Goal: Information Seeking & Learning: Learn about a topic

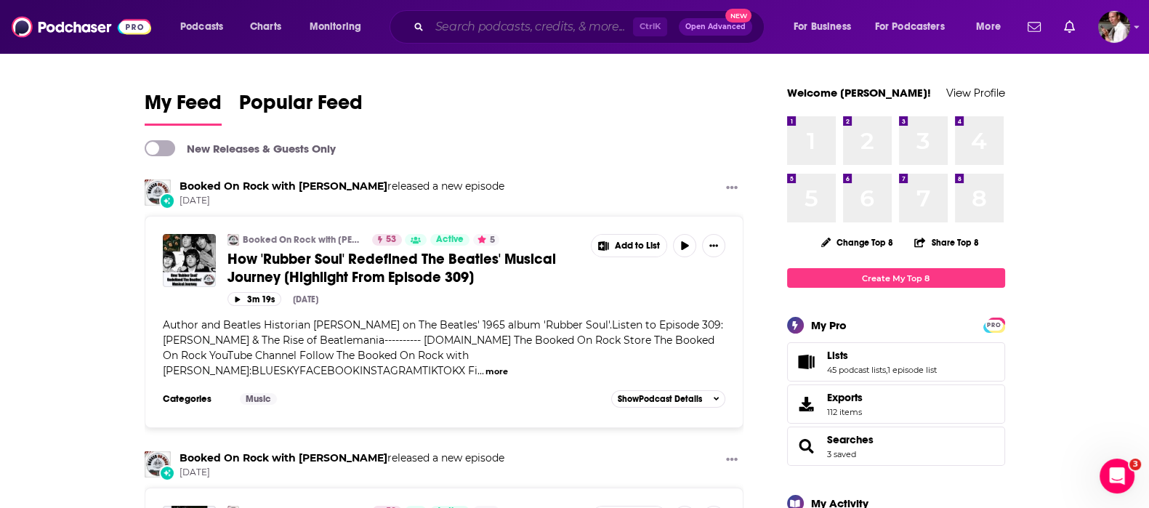
click at [483, 31] on input "Search podcasts, credits, & more..." at bounding box center [532, 26] width 204 height 23
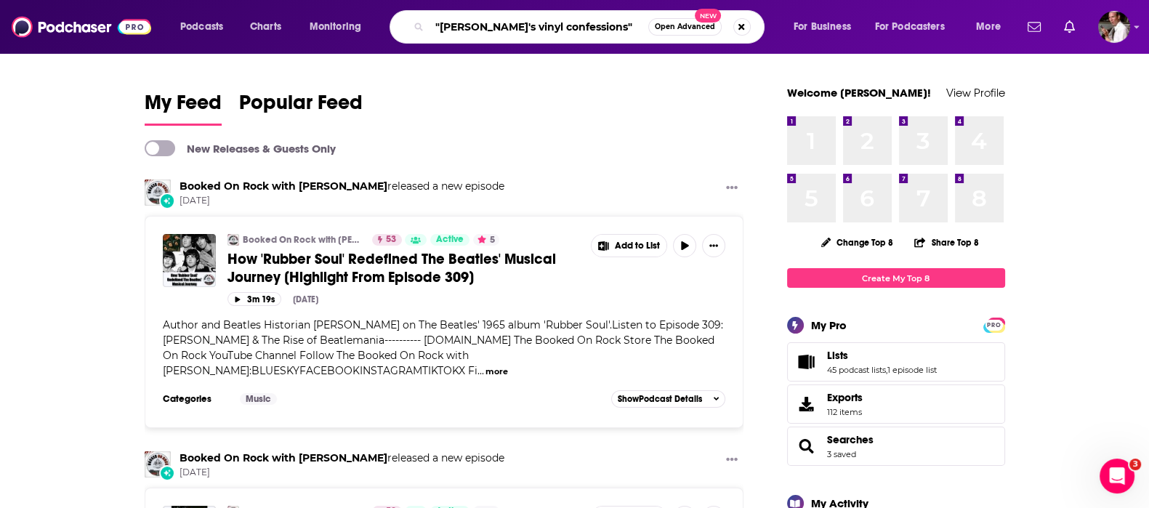
type input ""[PERSON_NAME]'s vinyl confessions""
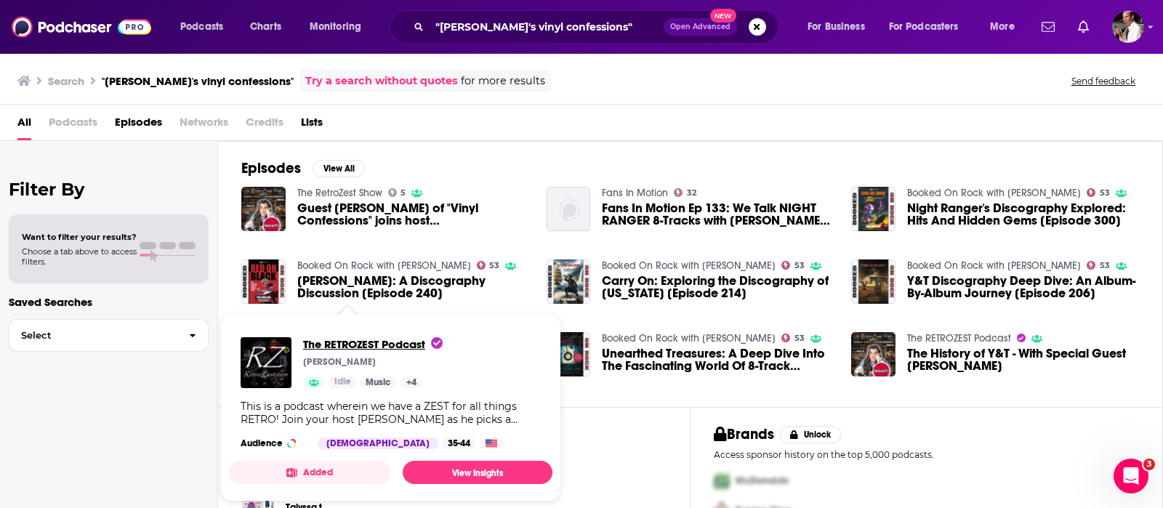
click at [385, 340] on span "The RETROZEST Podcast" at bounding box center [373, 344] width 140 height 14
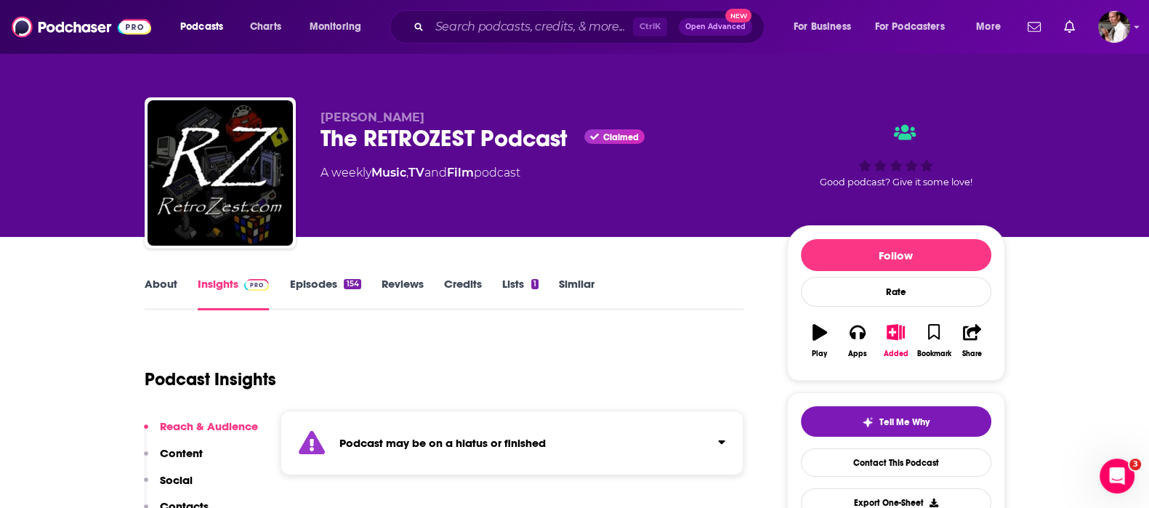
click at [327, 285] on link "Episodes 154" at bounding box center [324, 293] width 71 height 33
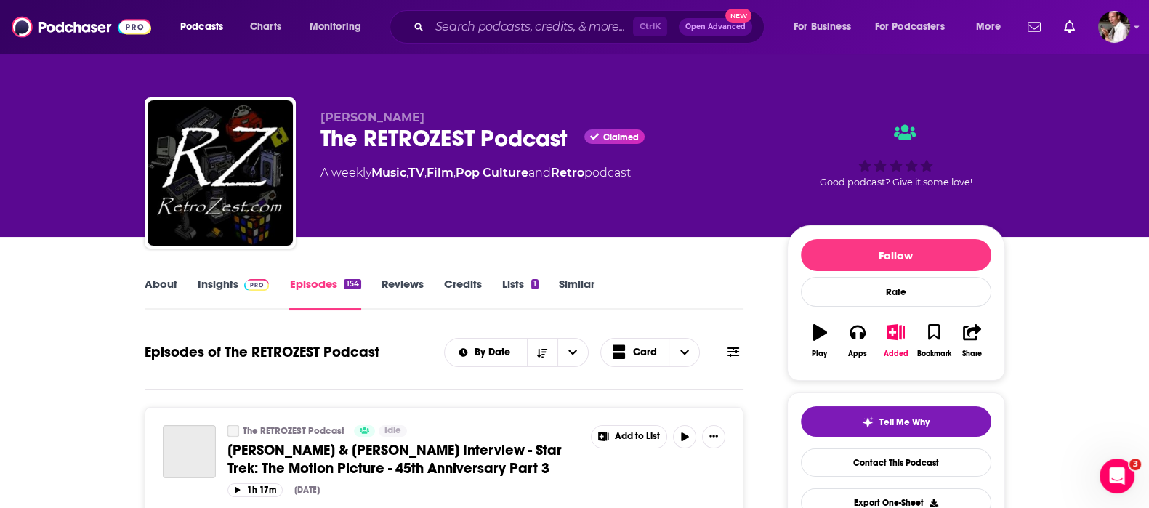
scroll to position [121, 0]
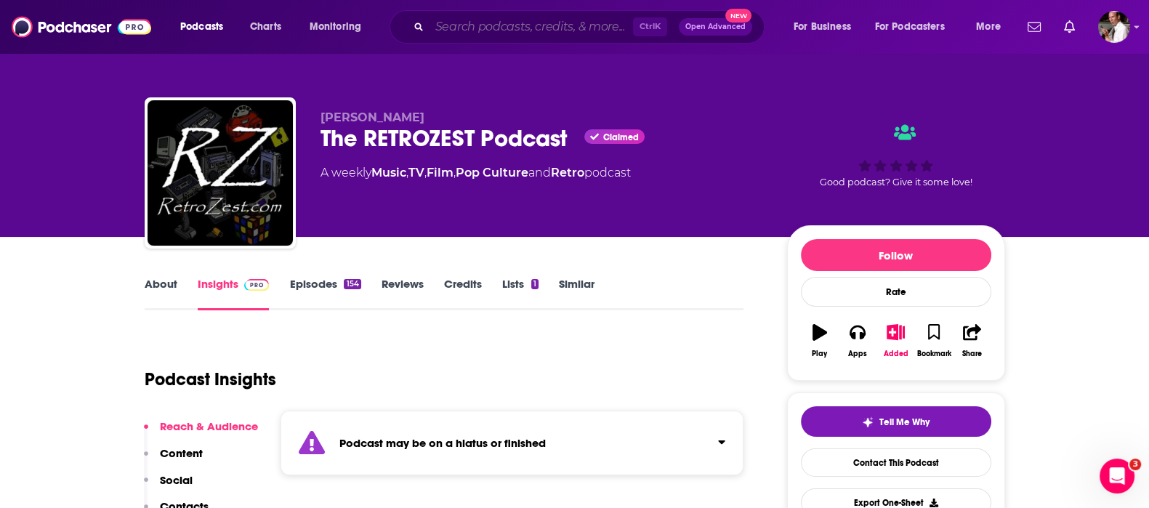
click at [448, 21] on input "Search podcasts, credits, & more..." at bounding box center [532, 26] width 204 height 23
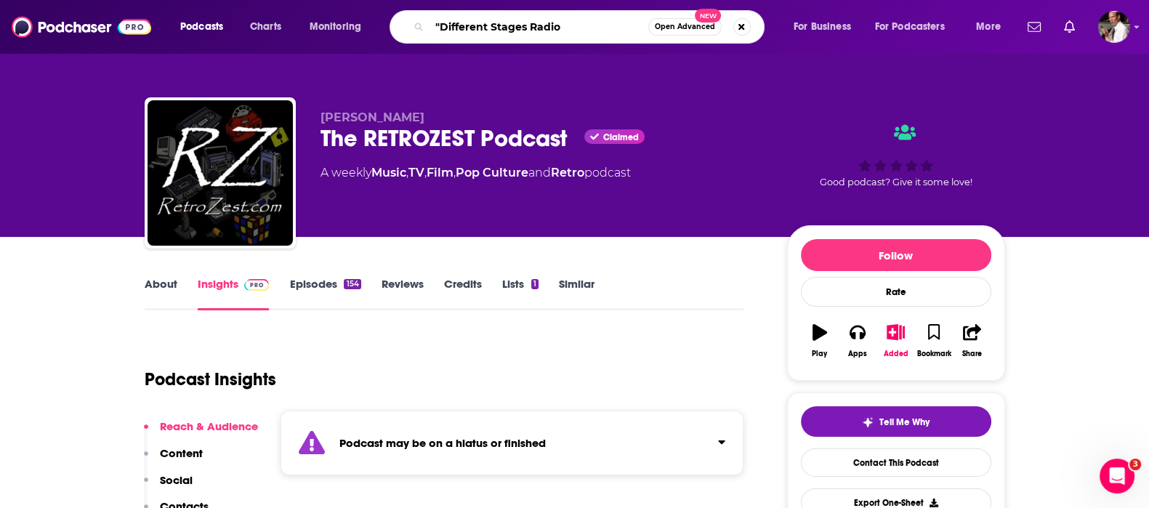
type input ""Different Stages Radio""
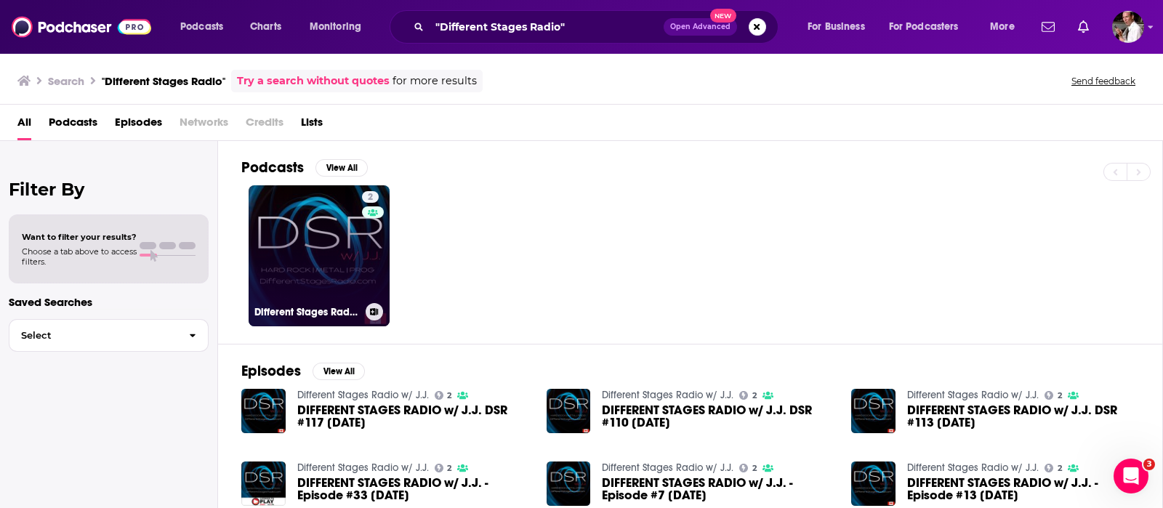
click at [329, 210] on link "2 Different Stages Radio w/ J.J." at bounding box center [319, 255] width 141 height 141
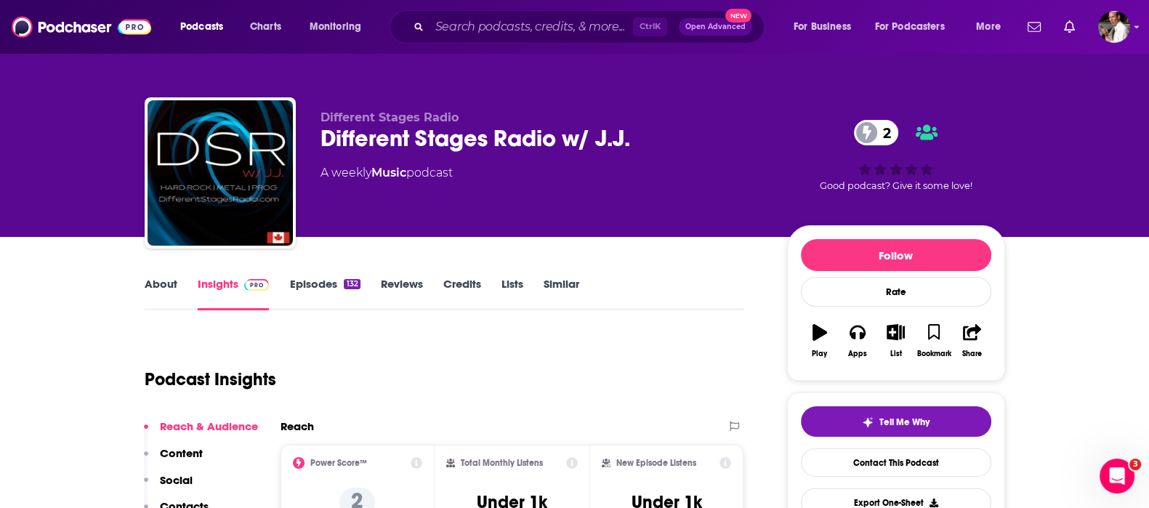
click at [313, 283] on link "Episodes 132" at bounding box center [324, 293] width 71 height 33
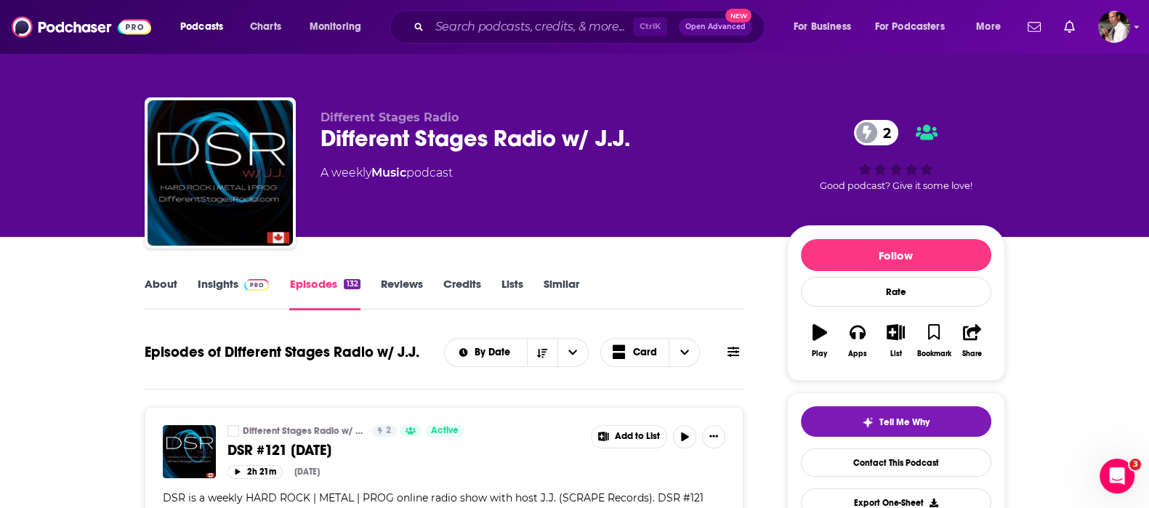
scroll to position [121, 0]
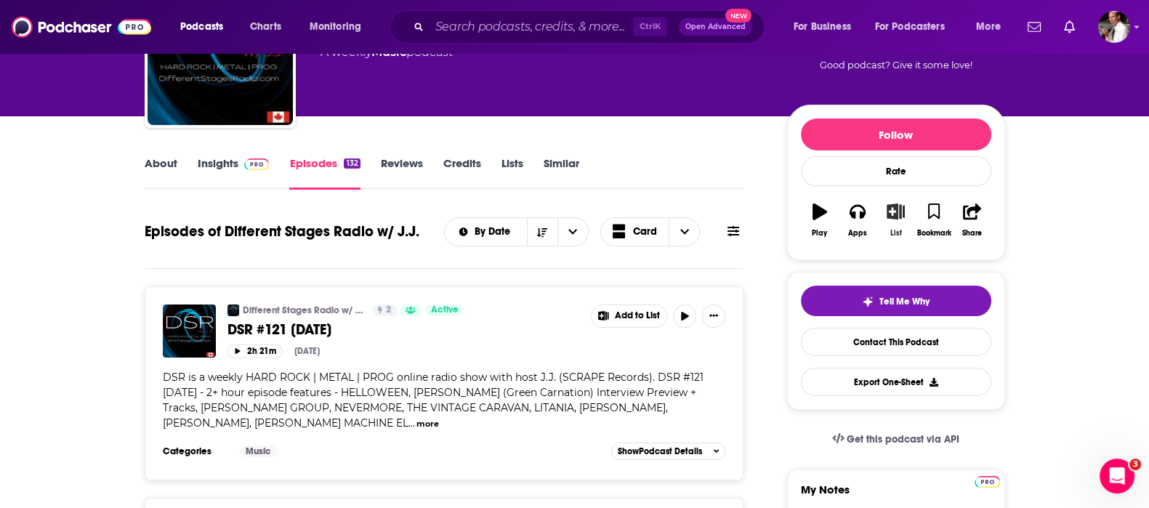
click at [896, 214] on icon "button" at bounding box center [896, 212] width 18 height 16
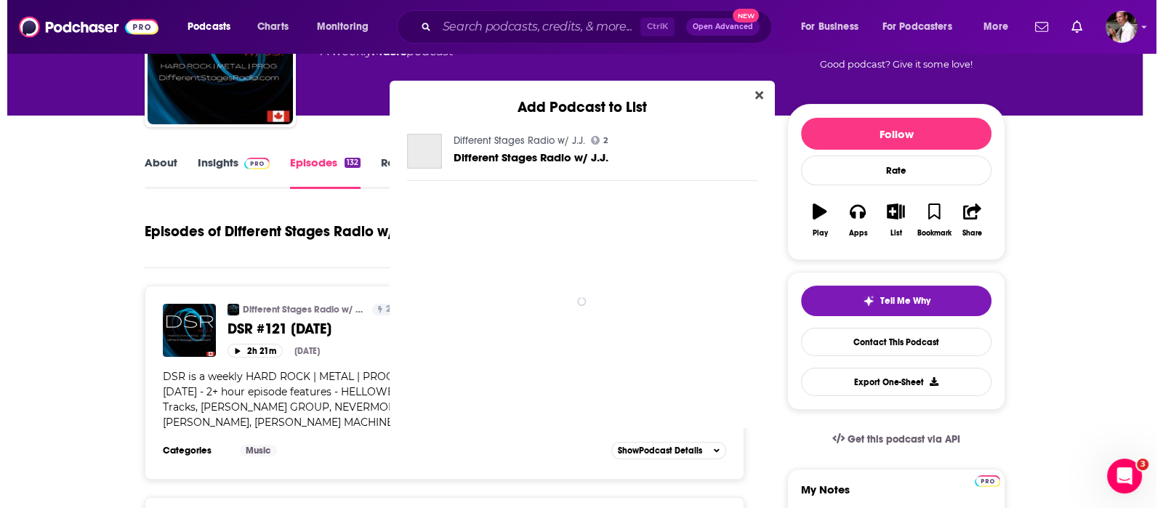
scroll to position [0, 0]
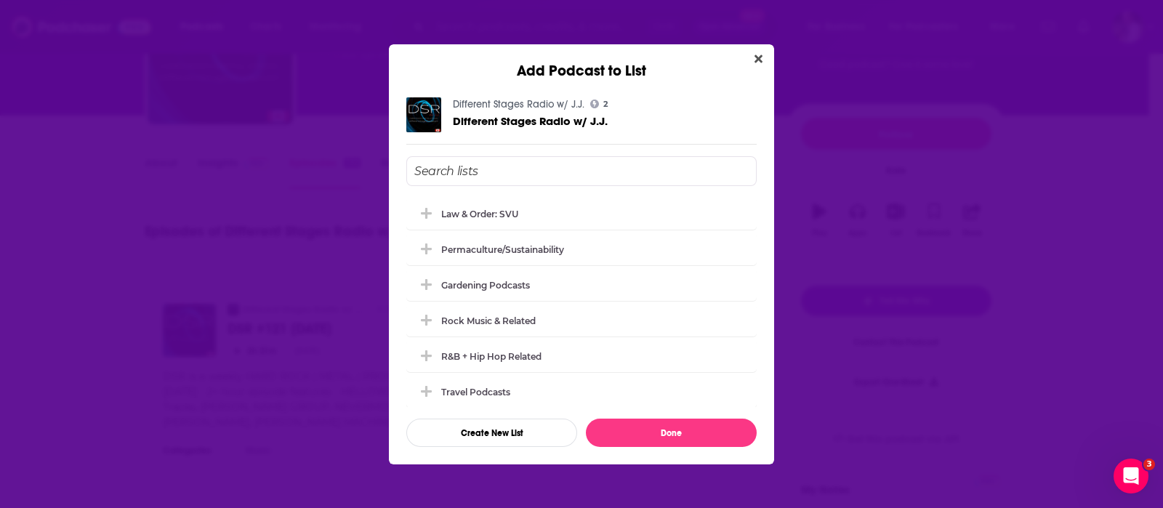
click at [454, 257] on div "Permaculture/Sustainability" at bounding box center [581, 249] width 350 height 32
click at [437, 252] on button "Add Podcast To List" at bounding box center [428, 248] width 26 height 15
click at [428, 320] on icon "Add Podcast To List" at bounding box center [426, 319] width 11 height 11
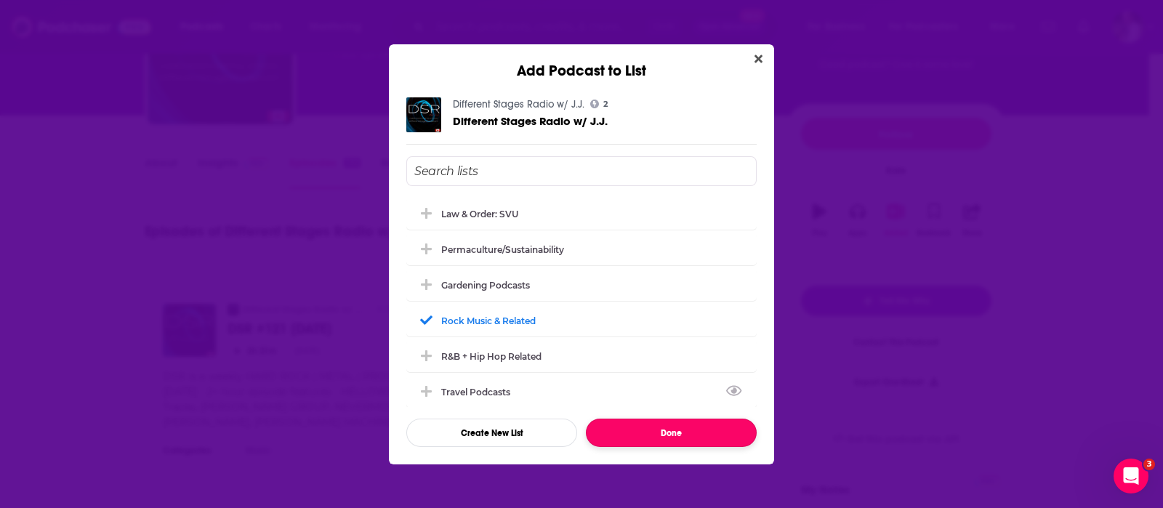
click at [662, 435] on button "Done" at bounding box center [671, 433] width 171 height 28
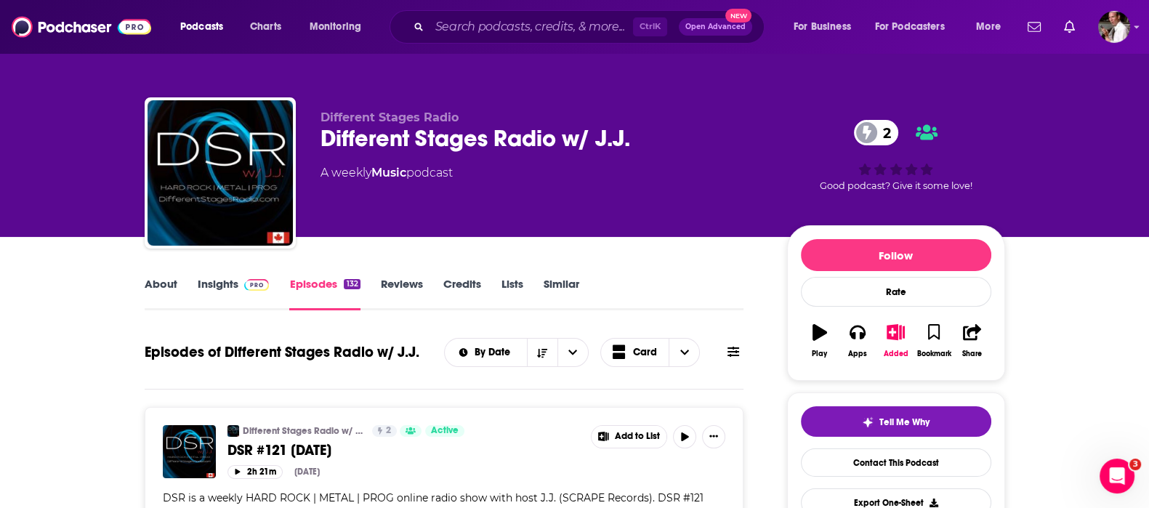
click at [227, 285] on link "Insights" at bounding box center [234, 293] width 72 height 33
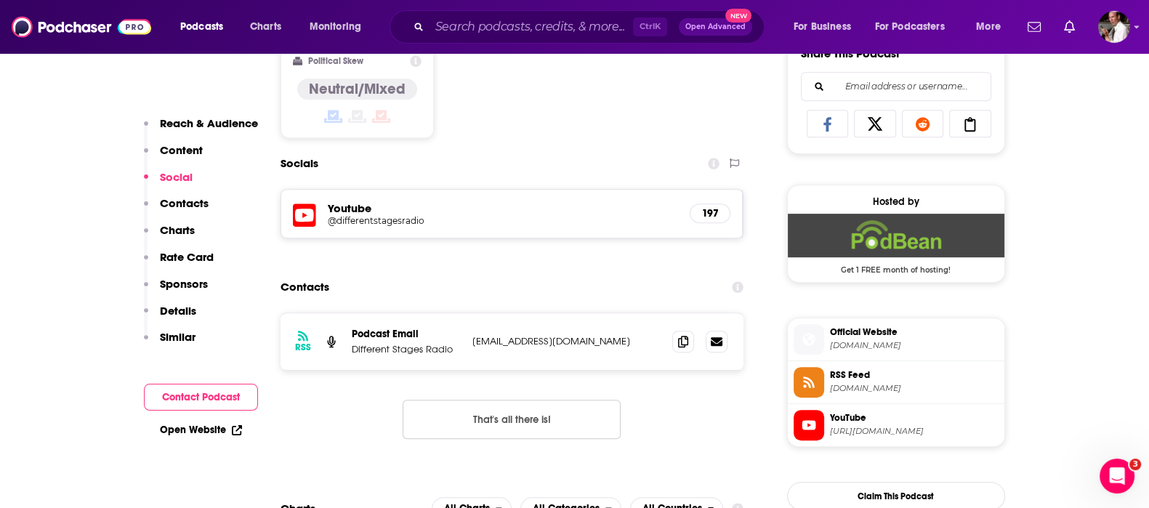
scroll to position [969, 0]
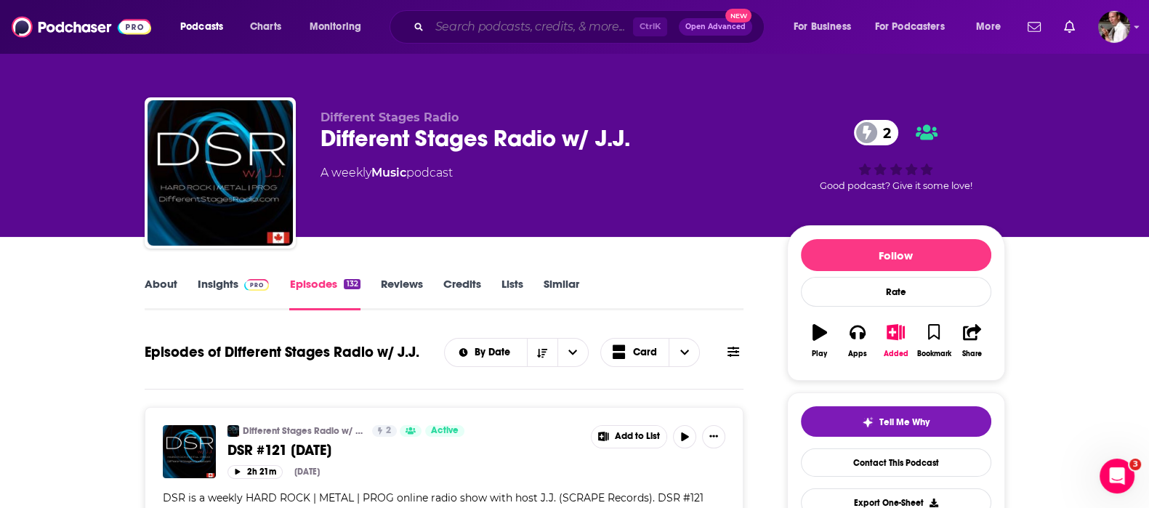
click at [504, 20] on input "Search podcasts, credits, & more..." at bounding box center [532, 26] width 204 height 23
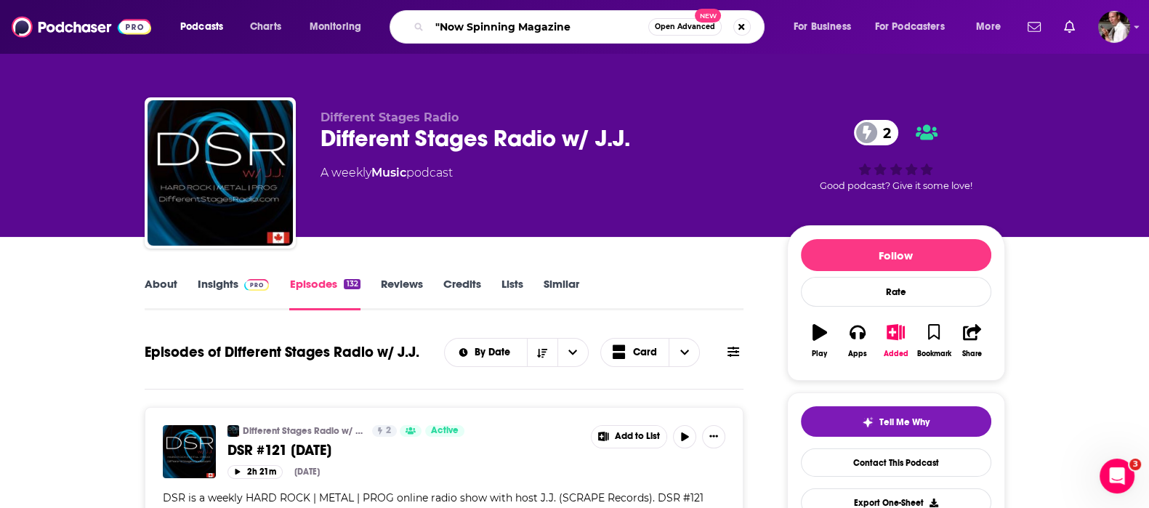
type input ""Now Spinning Magazine""
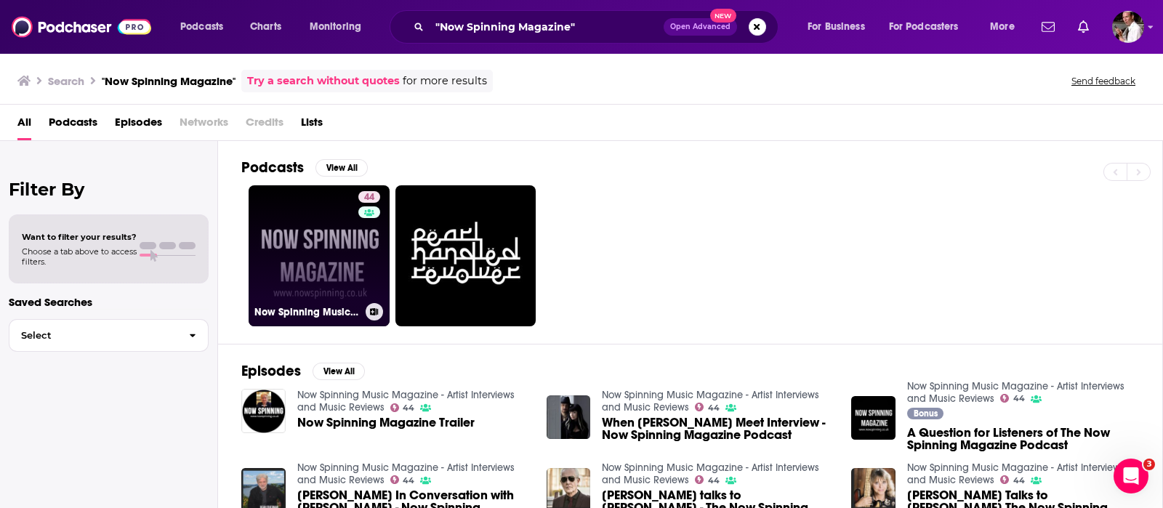
click at [311, 277] on link "44 Now Spinning Music Magazine - Artist Interviews and Music Reviews" at bounding box center [319, 255] width 141 height 141
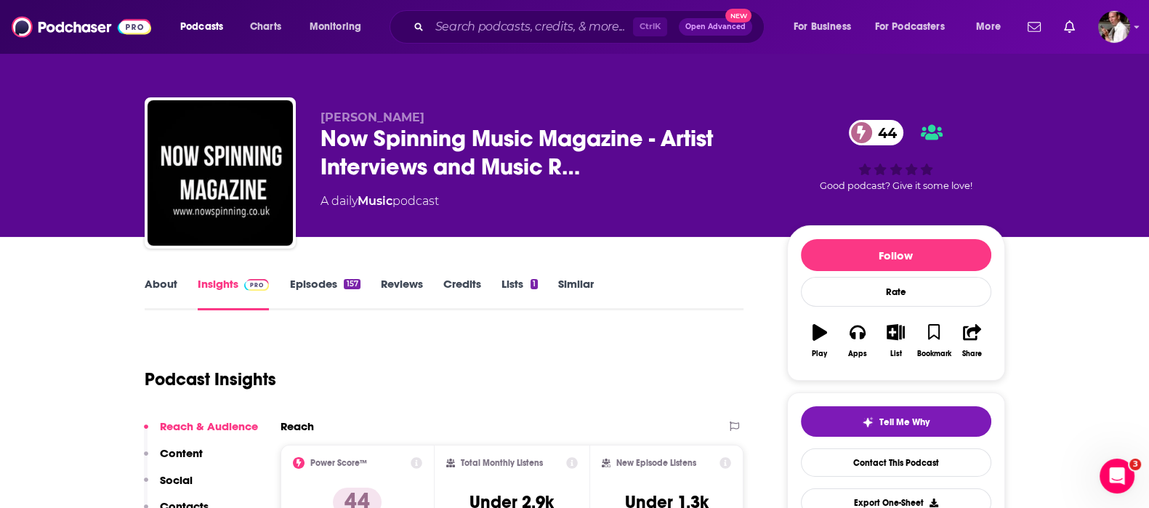
click at [324, 284] on link "Episodes 157" at bounding box center [324, 293] width 71 height 33
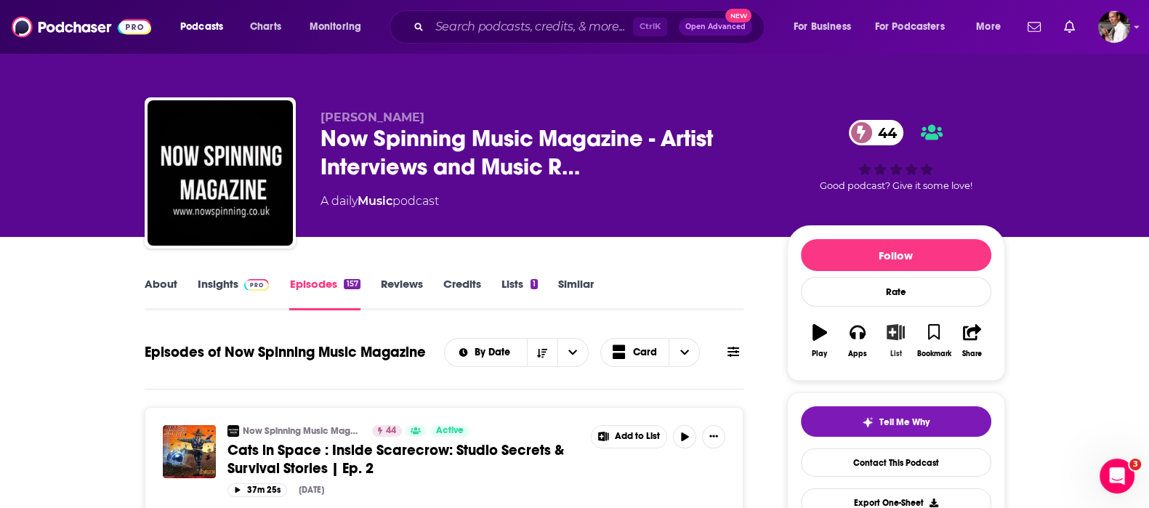
click at [894, 329] on icon "button" at bounding box center [896, 332] width 18 height 16
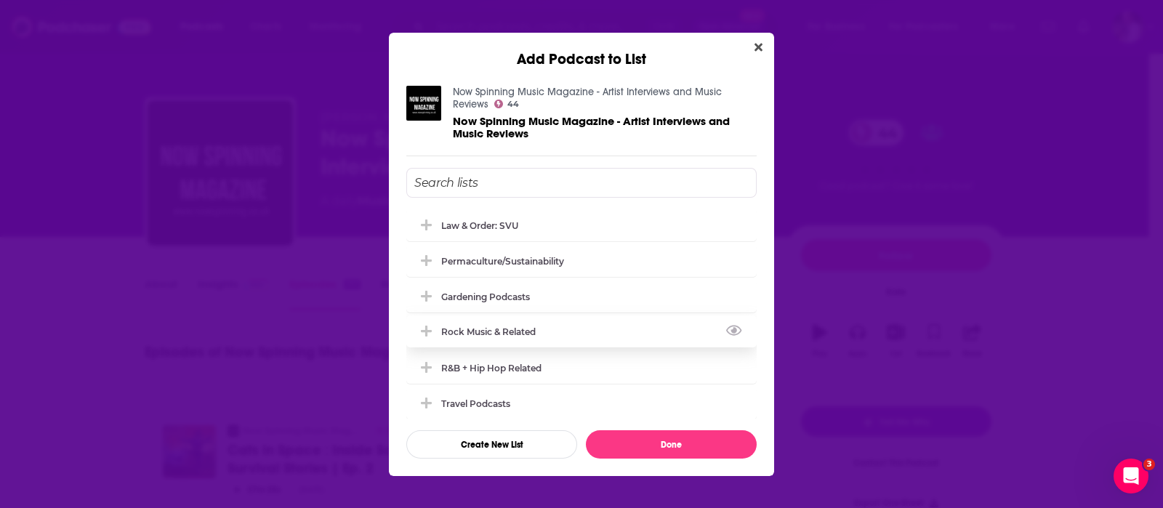
click at [518, 329] on div "Rock Music & Related" at bounding box center [492, 331] width 103 height 11
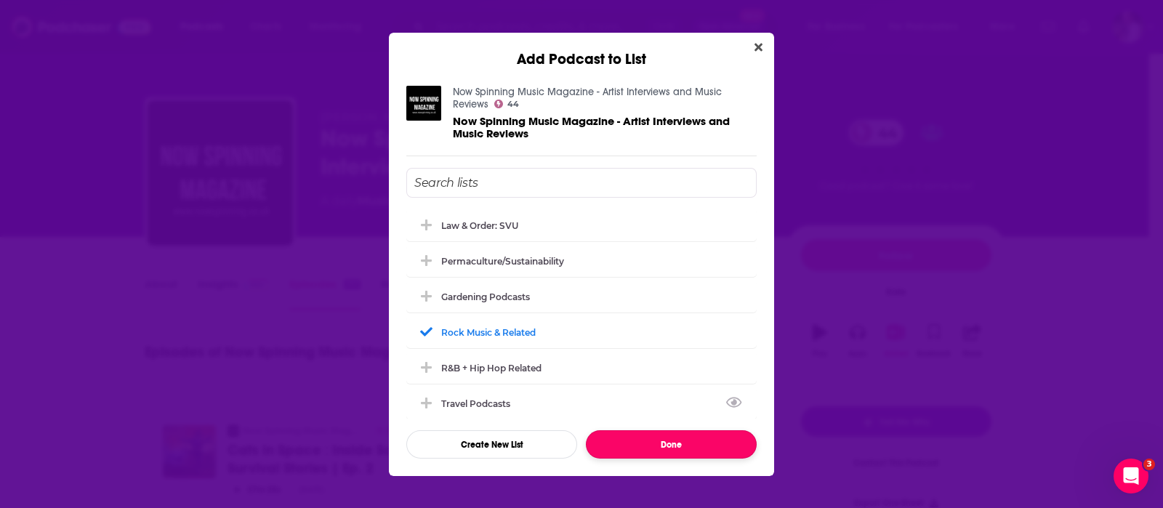
click at [651, 438] on button "Done" at bounding box center [671, 444] width 171 height 28
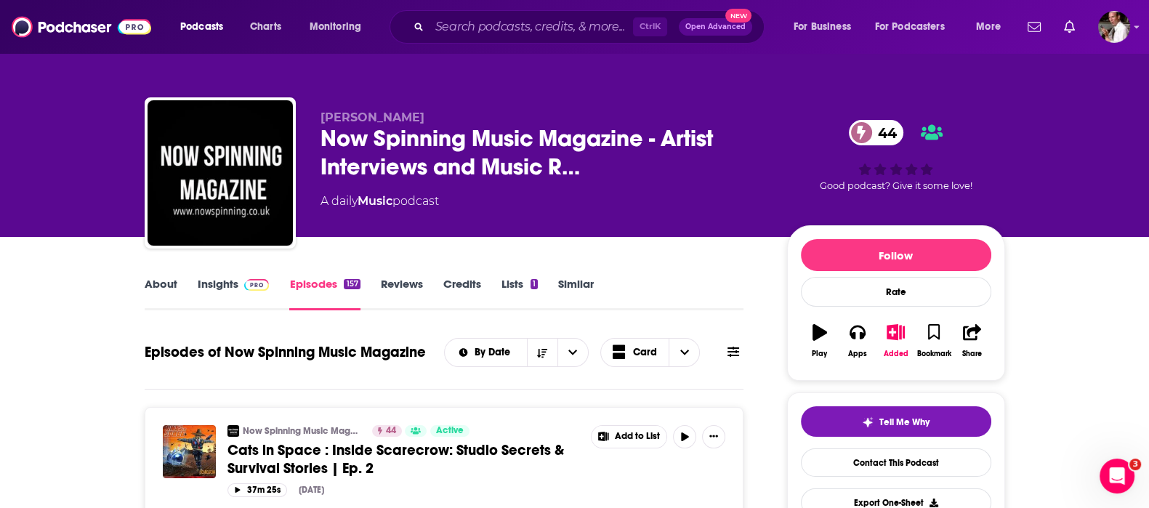
click at [205, 281] on link "Insights" at bounding box center [234, 293] width 72 height 33
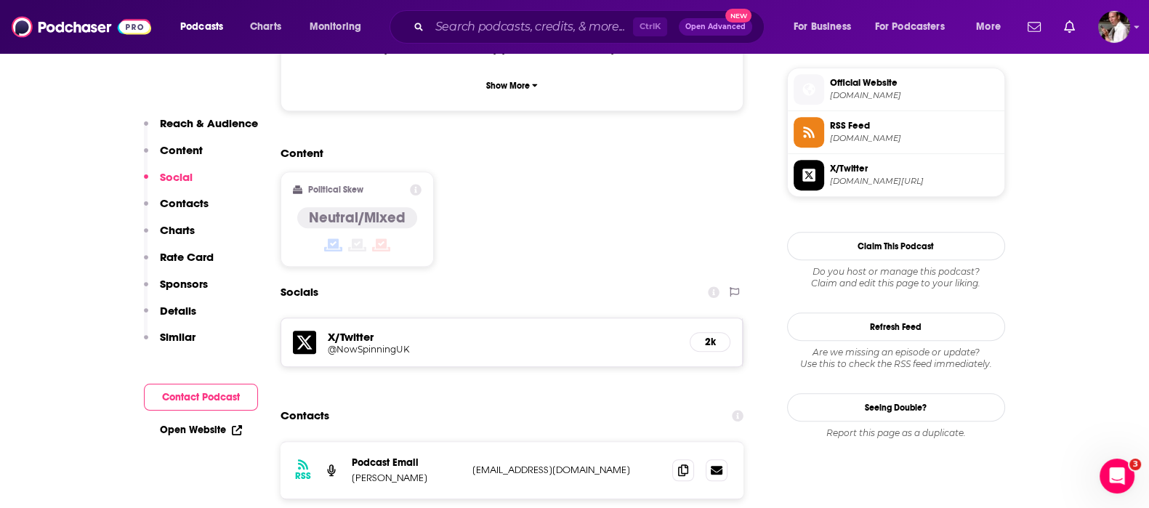
scroll to position [1091, 0]
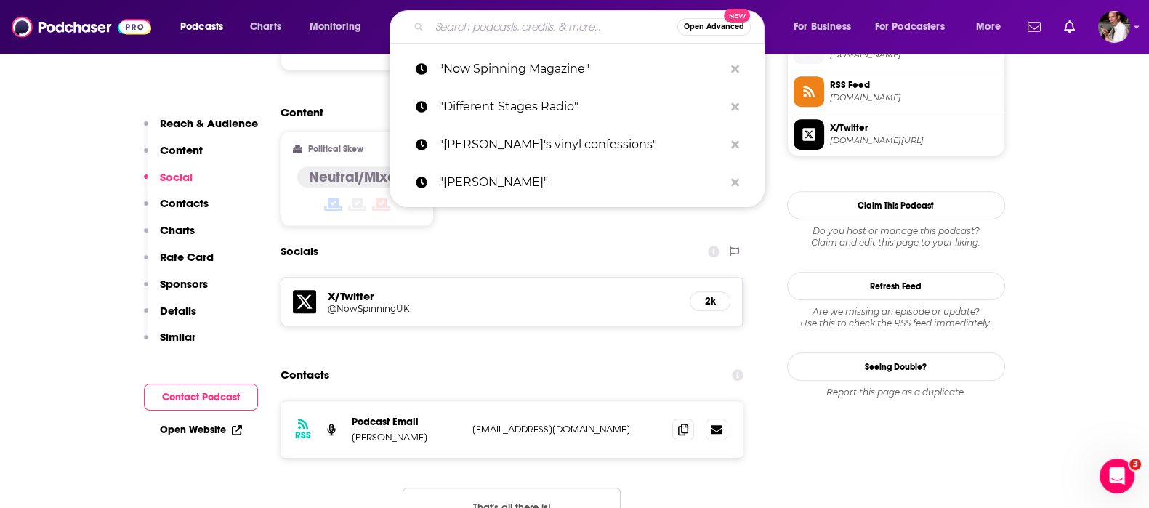
click at [491, 23] on input "Search podcasts, credits, & more..." at bounding box center [554, 26] width 248 height 23
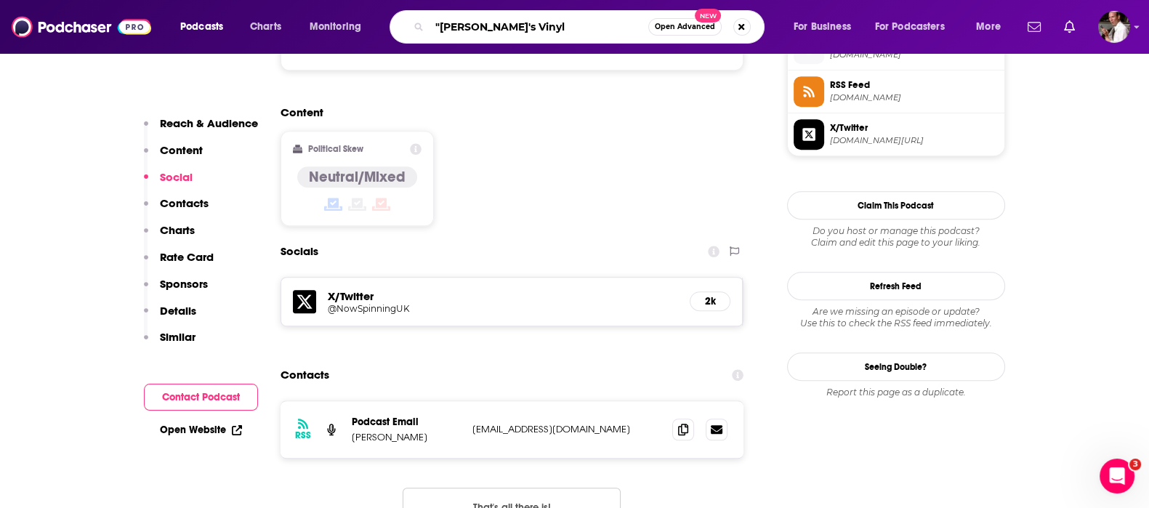
type input ""[PERSON_NAME]'s Vinyl""
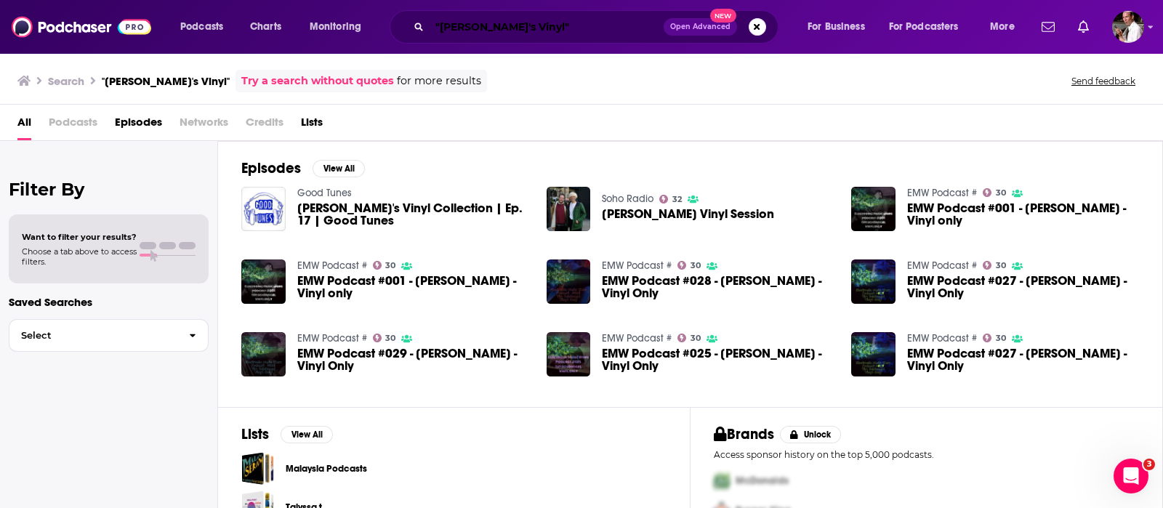
click at [498, 20] on input ""[PERSON_NAME]'s Vinyl"" at bounding box center [547, 26] width 234 height 23
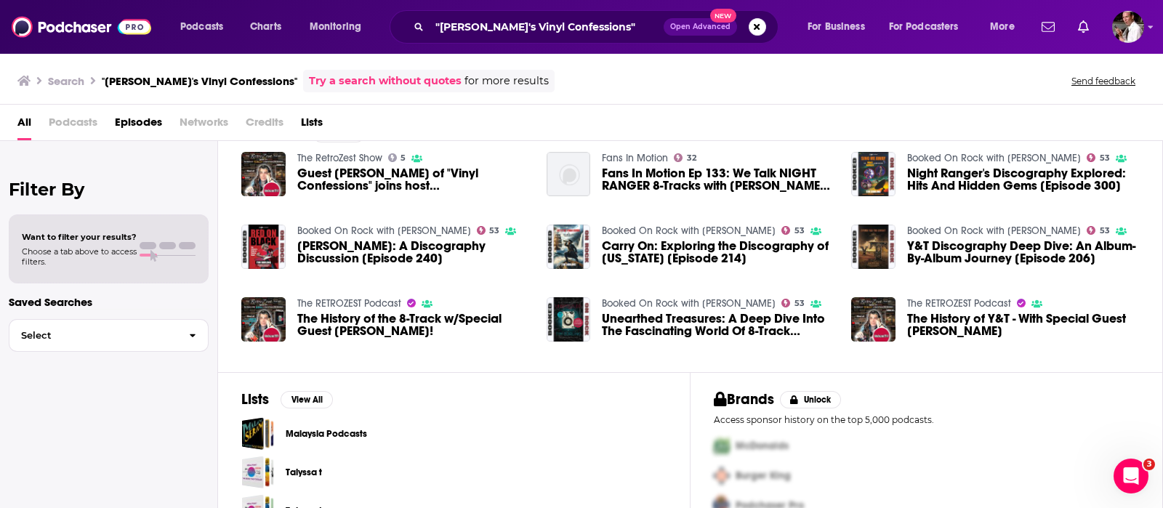
scroll to position [68, 0]
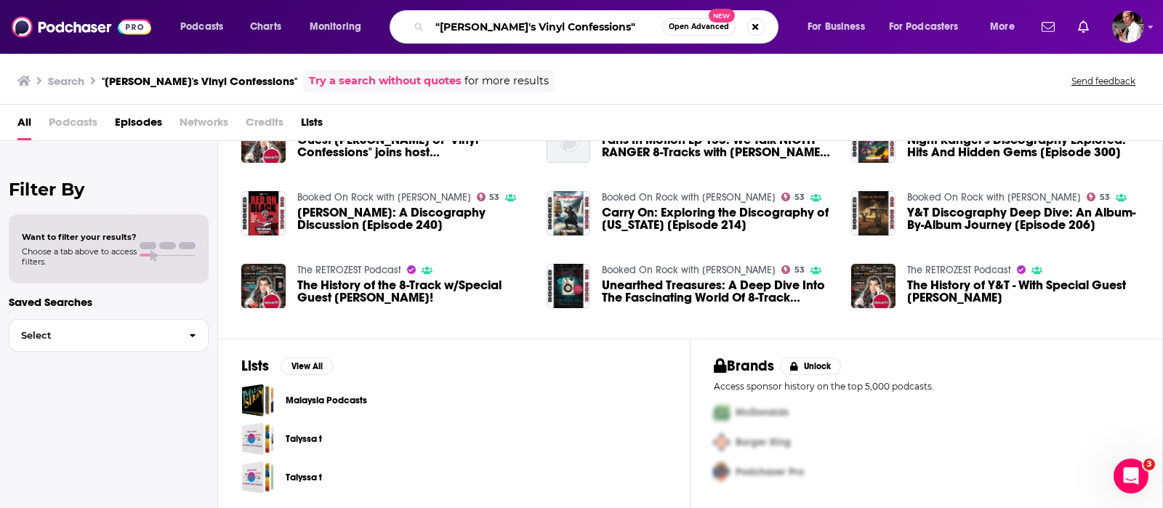
drag, startPoint x: 561, startPoint y: 27, endPoint x: 439, endPoint y: 22, distance: 122.2
click at [439, 22] on input ""[PERSON_NAME]'s Vinyl Confessions"" at bounding box center [546, 26] width 233 height 23
type input ""Rock History Music""
